Goal: Navigation & Orientation: Find specific page/section

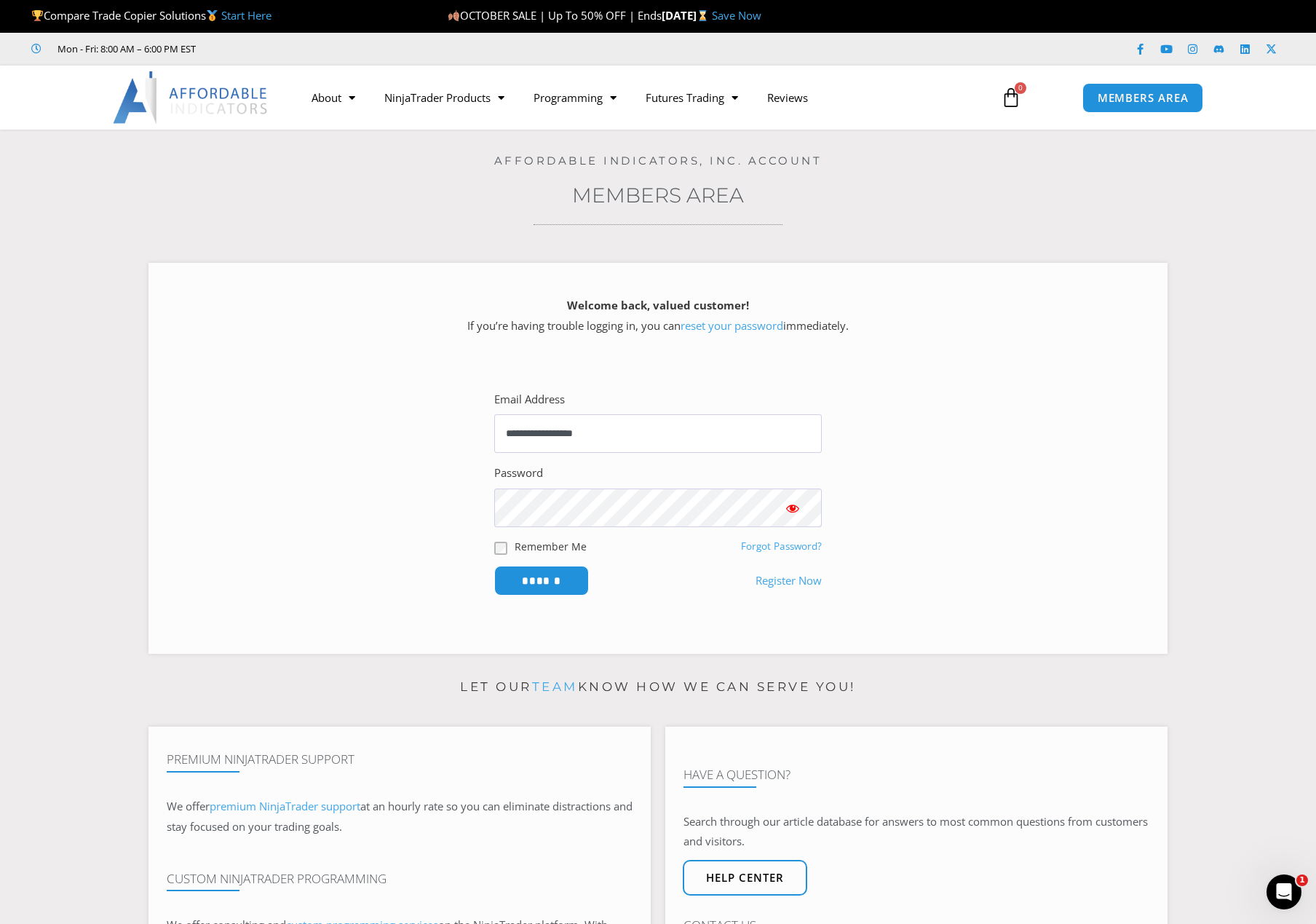
click at [243, 185] on h3 "Members Area" at bounding box center [658, 195] width 1242 height 27
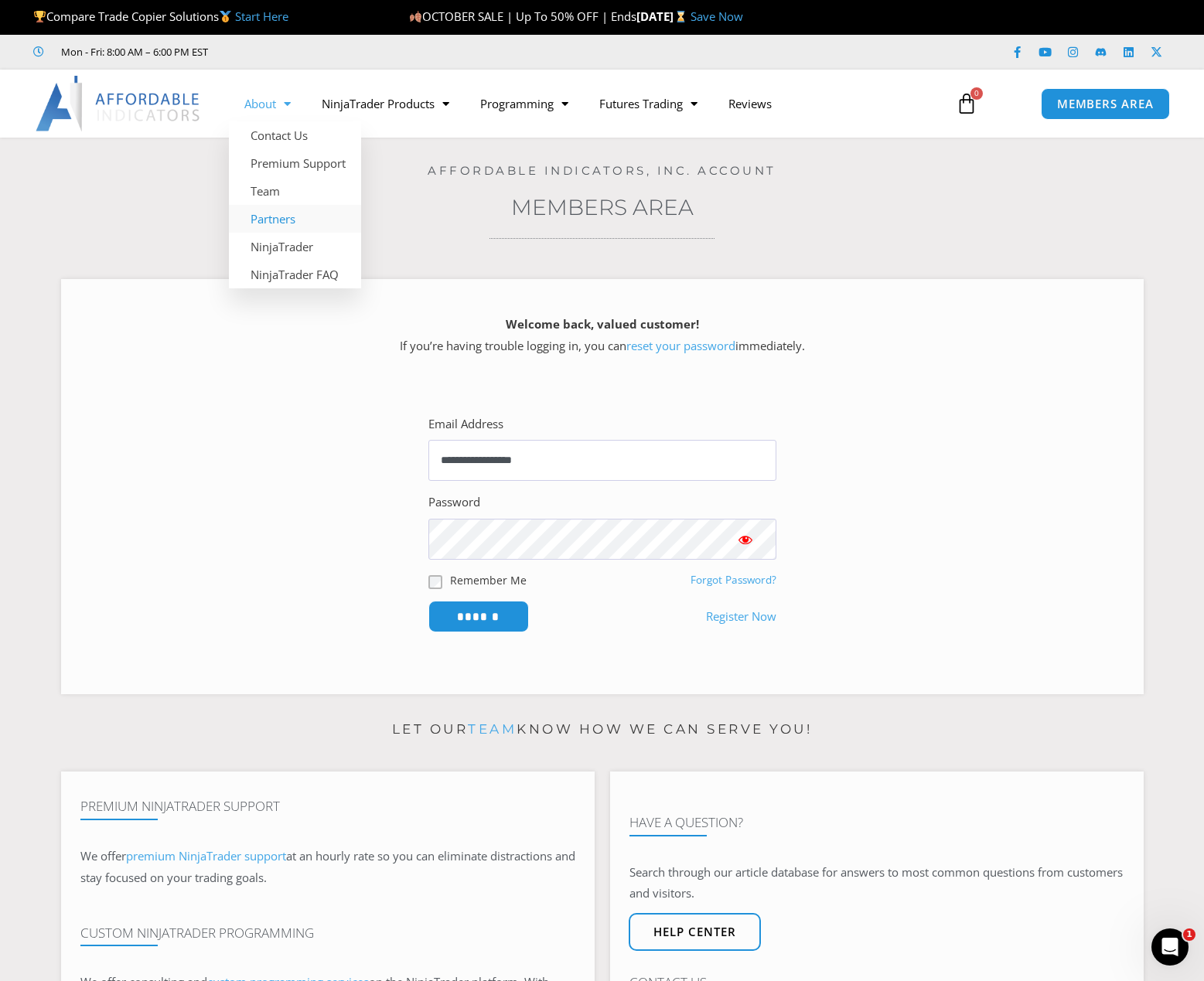
click at [294, 223] on link "Partners" at bounding box center [295, 219] width 133 height 28
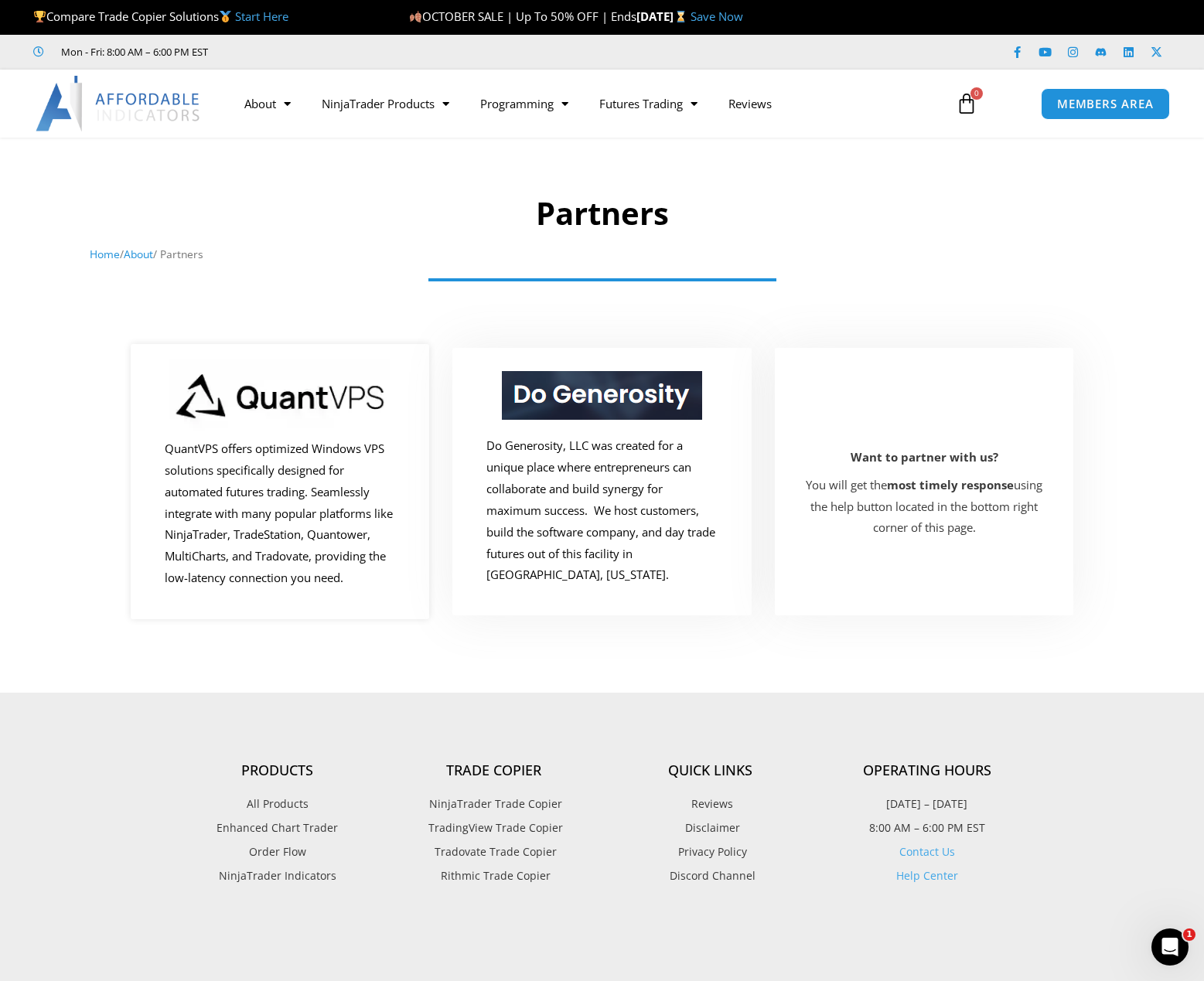
click at [309, 391] on img at bounding box center [279, 399] width 221 height 79
drag, startPoint x: 244, startPoint y: 452, endPoint x: 300, endPoint y: 376, distance: 94.4
click at [300, 376] on img at bounding box center [279, 399] width 221 height 79
